Goal: Transaction & Acquisition: Purchase product/service

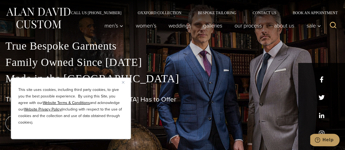
click at [124, 81] on button "Close" at bounding box center [125, 82] width 7 height 7
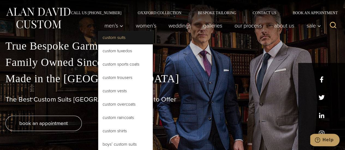
click at [110, 37] on link "Custom Suits" at bounding box center [125, 37] width 55 height 13
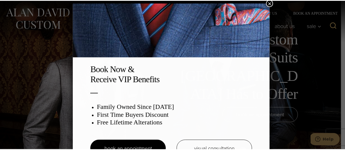
scroll to position [3, 0]
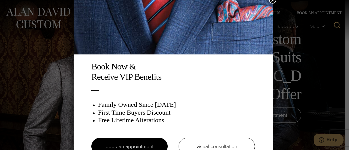
click at [276, 2] on button "×" at bounding box center [272, -1] width 7 height 7
